Goal: Task Accomplishment & Management: Use online tool/utility

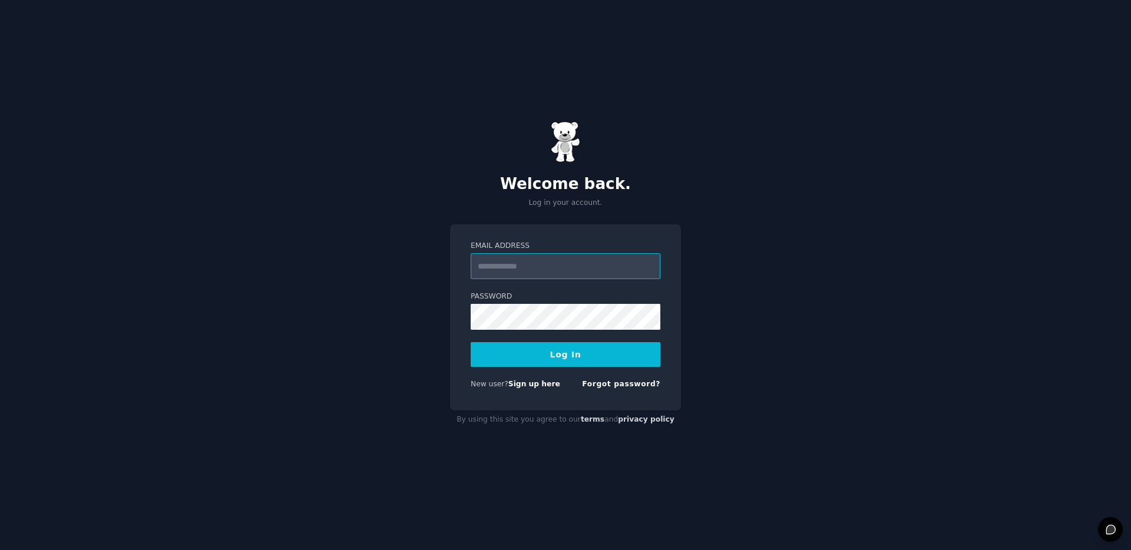
click at [552, 267] on input "Email Address" at bounding box center [565, 266] width 190 height 26
type input "**********"
click at [560, 359] on button "Log In" at bounding box center [565, 354] width 190 height 25
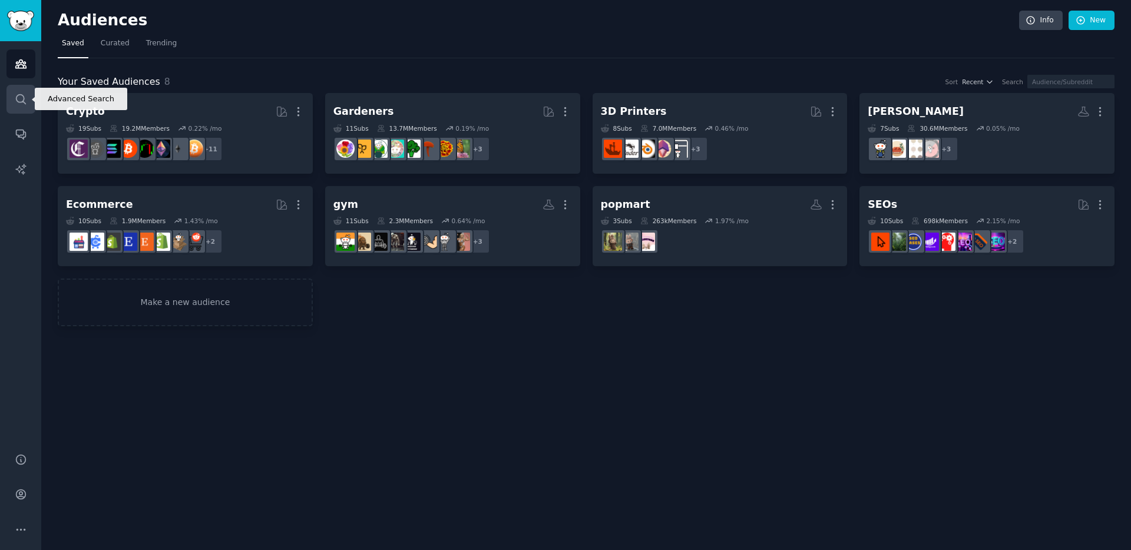
click at [22, 102] on icon "Sidebar" at bounding box center [21, 99] width 12 height 12
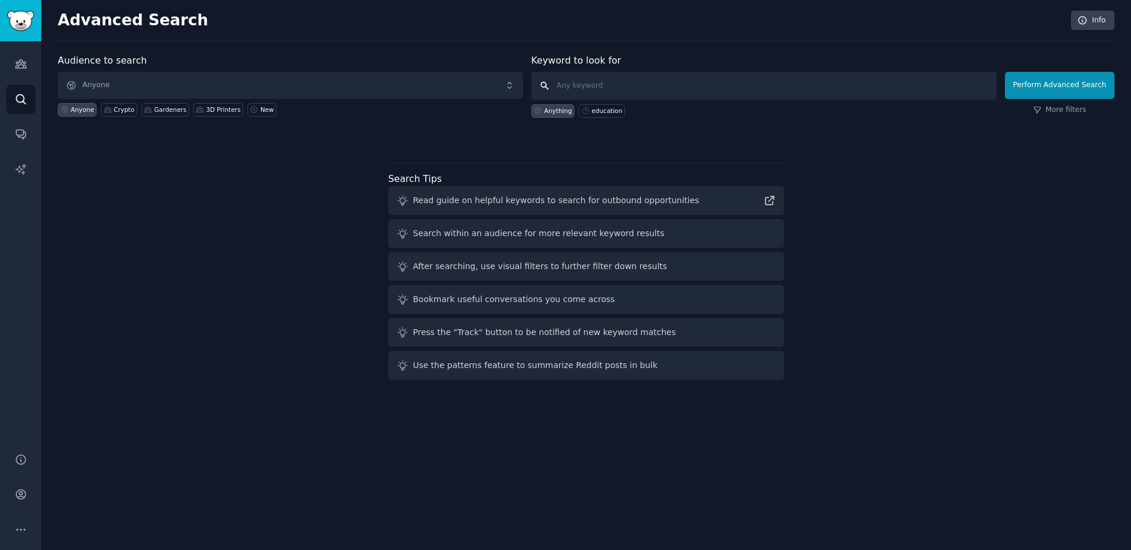
click at [923, 82] on input "text" at bounding box center [763, 86] width 465 height 28
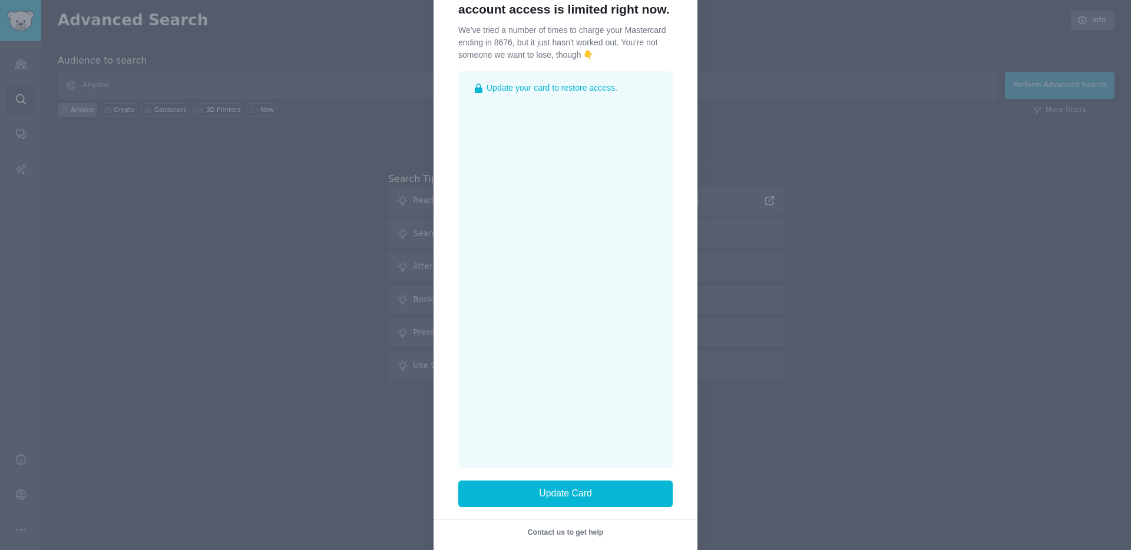
scroll to position [96, 0]
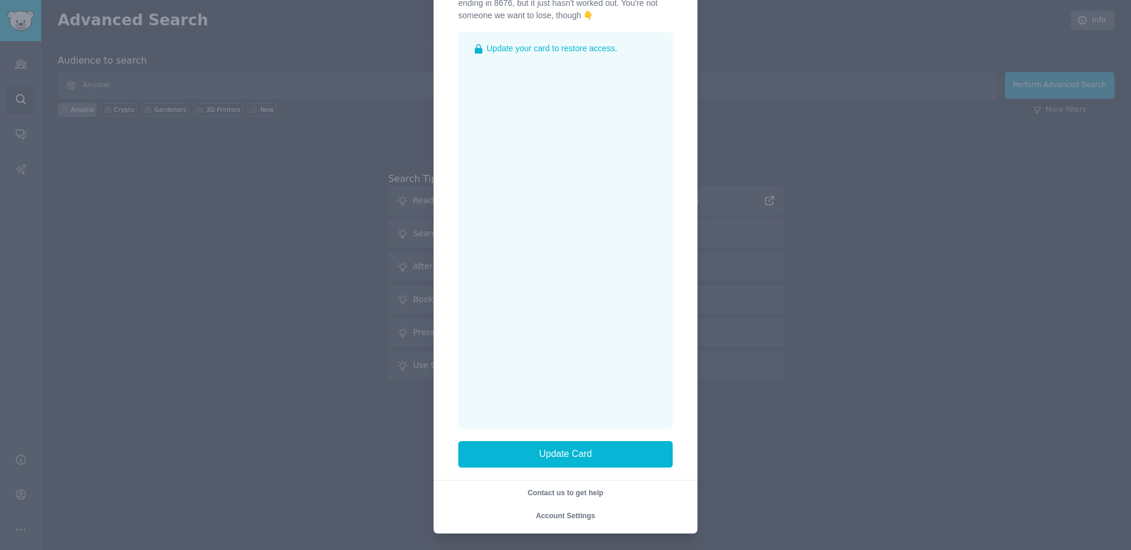
click at [733, 318] on div at bounding box center [565, 275] width 1131 height 550
